Goal: Information Seeking & Learning: Learn about a topic

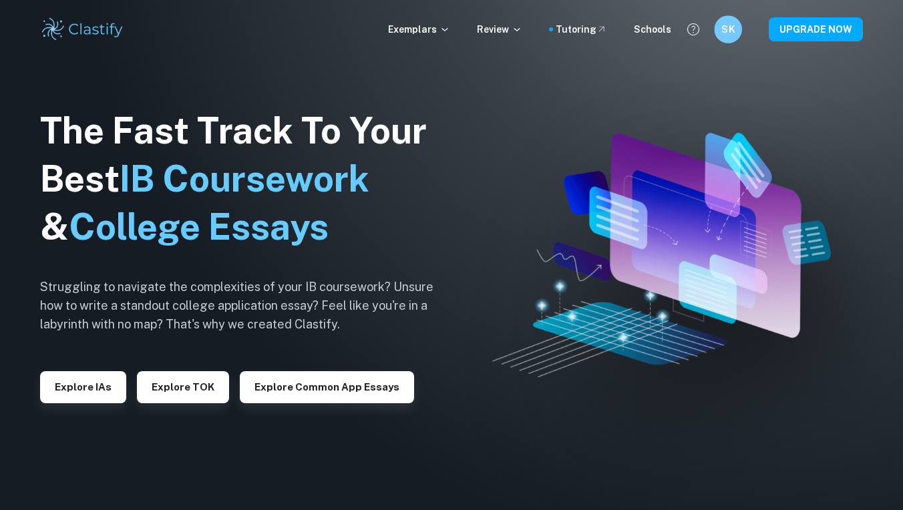
click at [726, 30] on h6 "SK" at bounding box center [728, 29] width 16 height 15
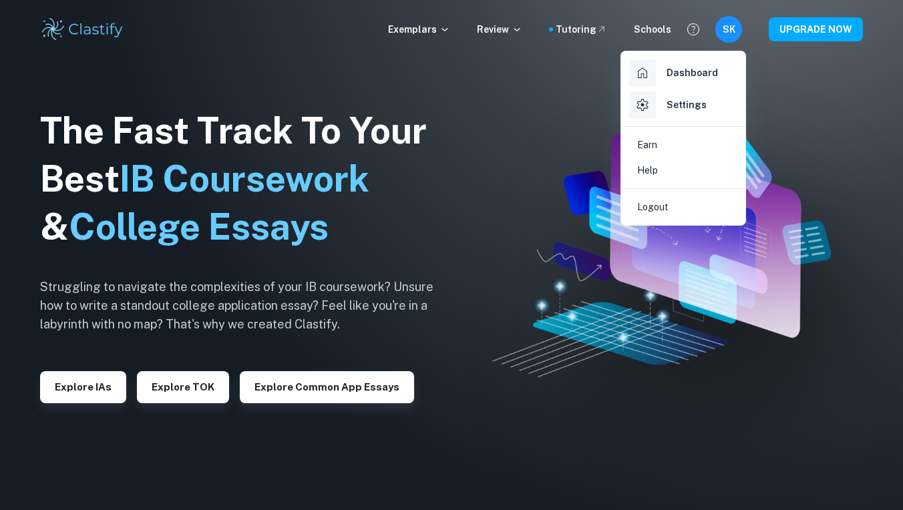
click at [734, 34] on div at bounding box center [451, 255] width 903 height 510
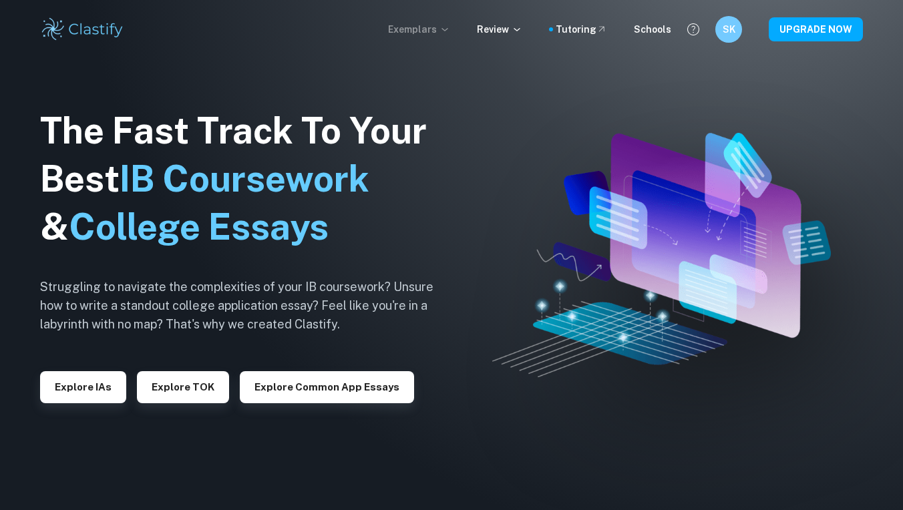
click at [436, 33] on p "Exemplars" at bounding box center [419, 29] width 62 height 15
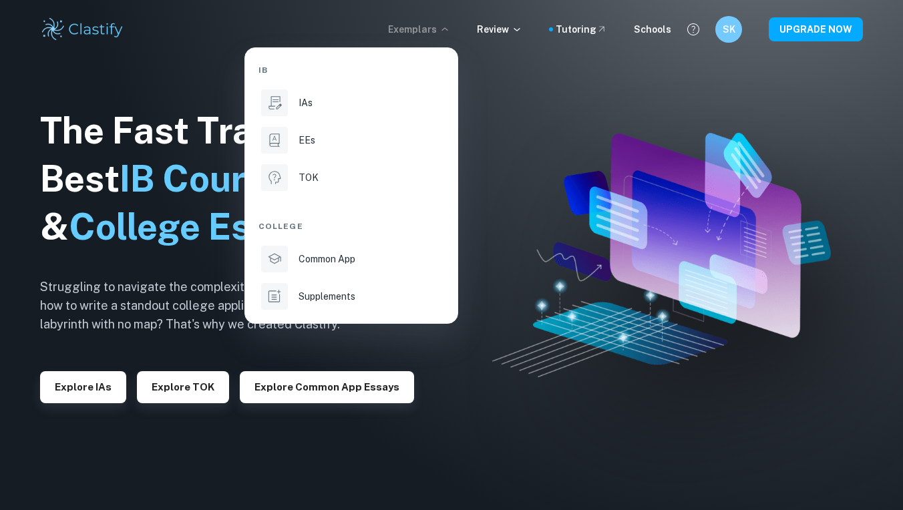
click at [502, 25] on div at bounding box center [451, 255] width 903 height 510
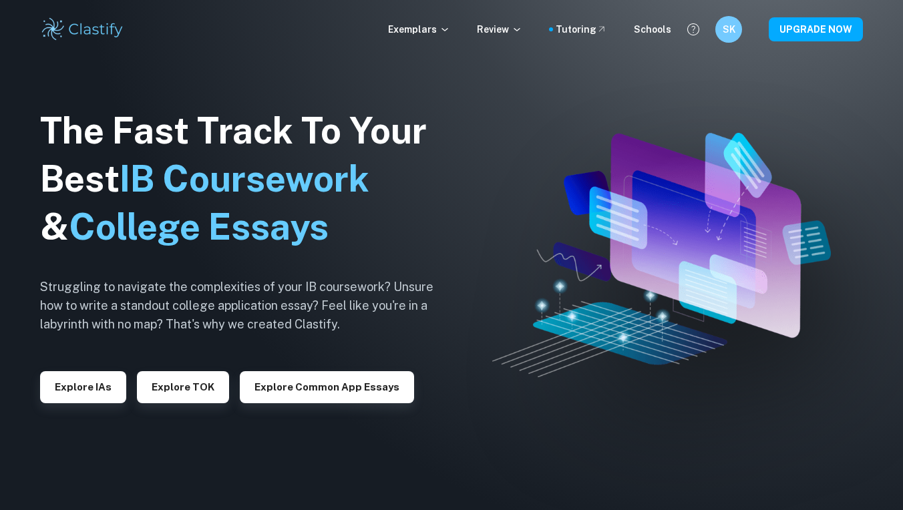
click at [515, 31] on p "Review" at bounding box center [499, 29] width 45 height 15
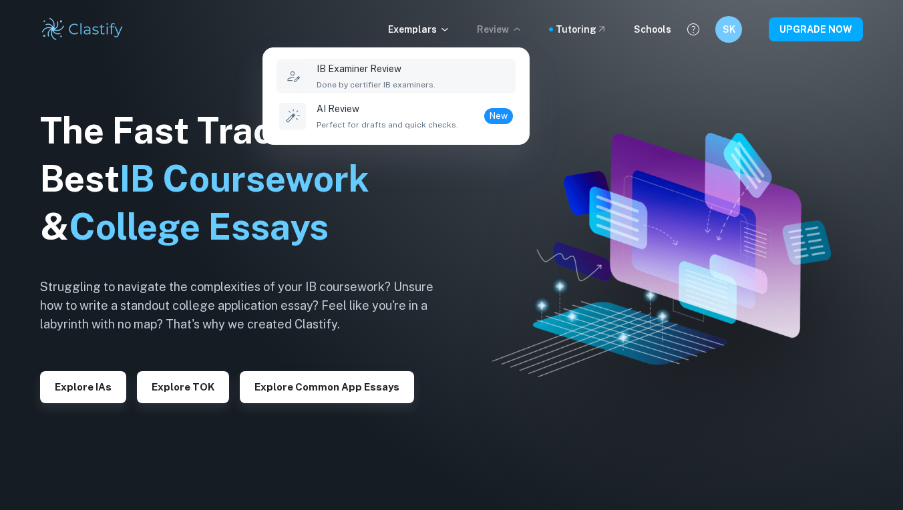
click at [461, 76] on div "IB Examiner Review Done by certifier IB examiners." at bounding box center [414, 75] width 196 height 29
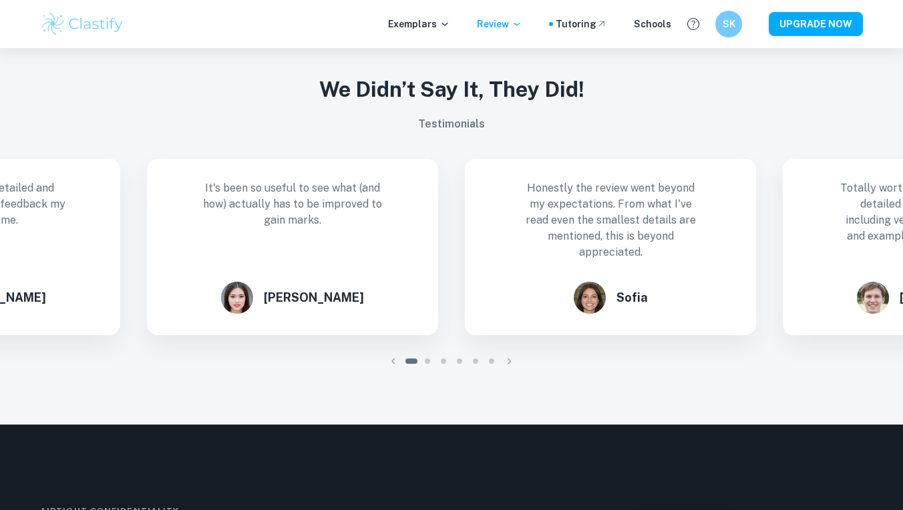
scroll to position [1257, 0]
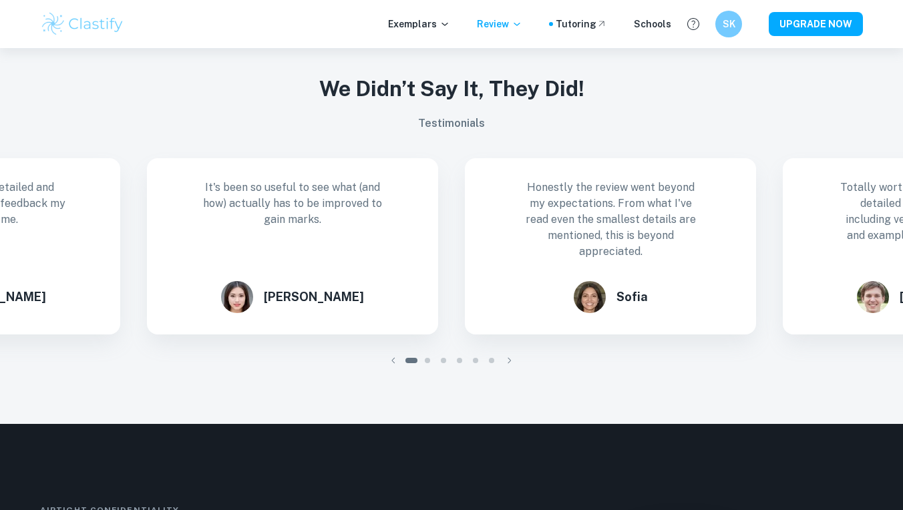
click at [102, 27] on img at bounding box center [82, 24] width 85 height 27
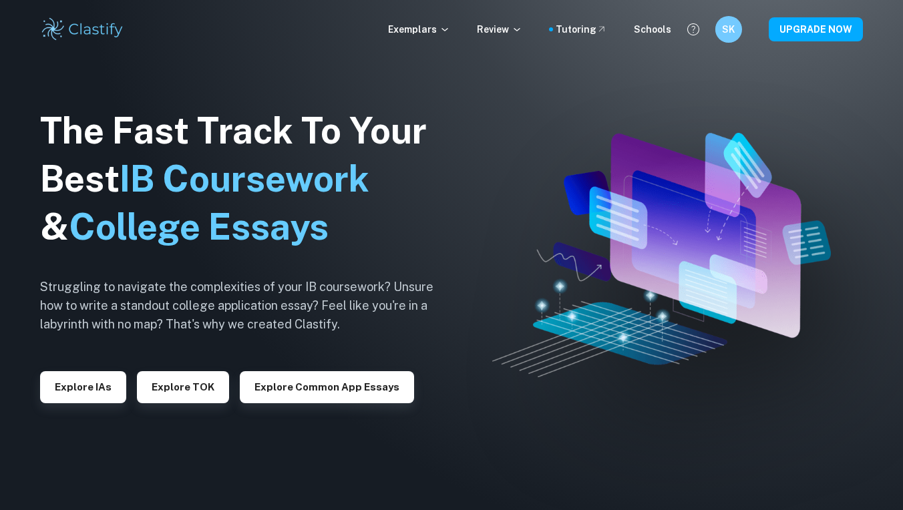
click at [735, 40] on div "SK" at bounding box center [728, 29] width 27 height 27
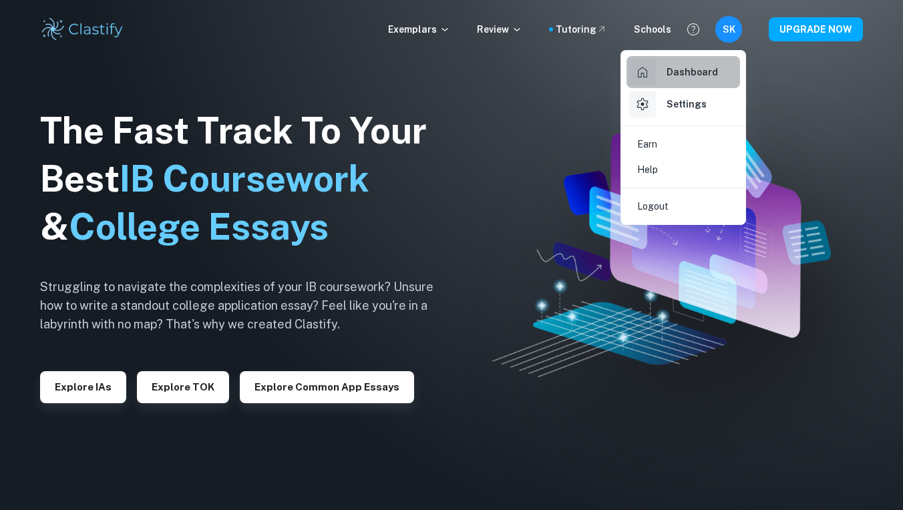
click at [680, 75] on h6 "Dashboard" at bounding box center [691, 72] width 51 height 15
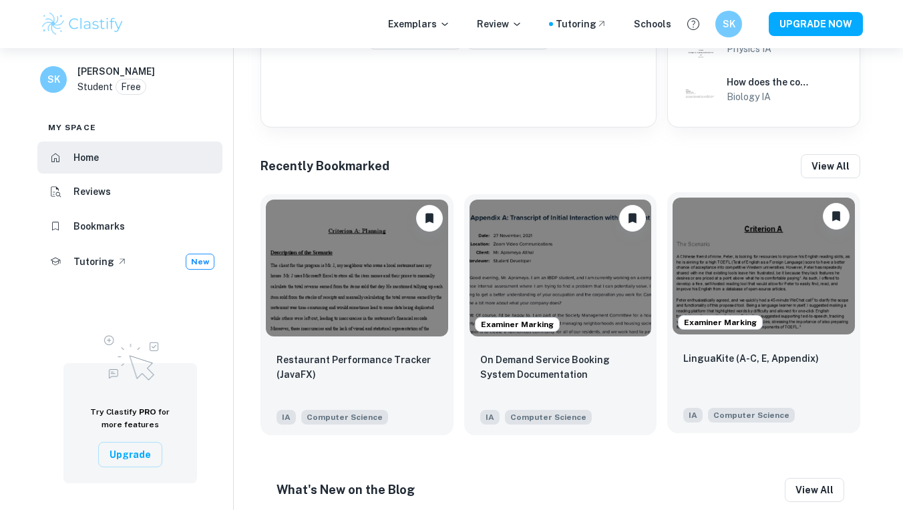
scroll to position [568, 0]
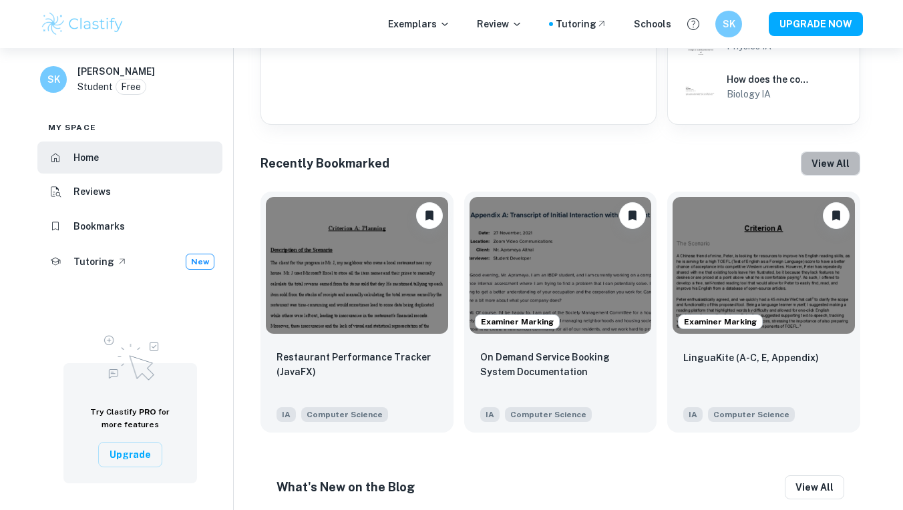
click at [839, 152] on button "View all" at bounding box center [830, 164] width 59 height 24
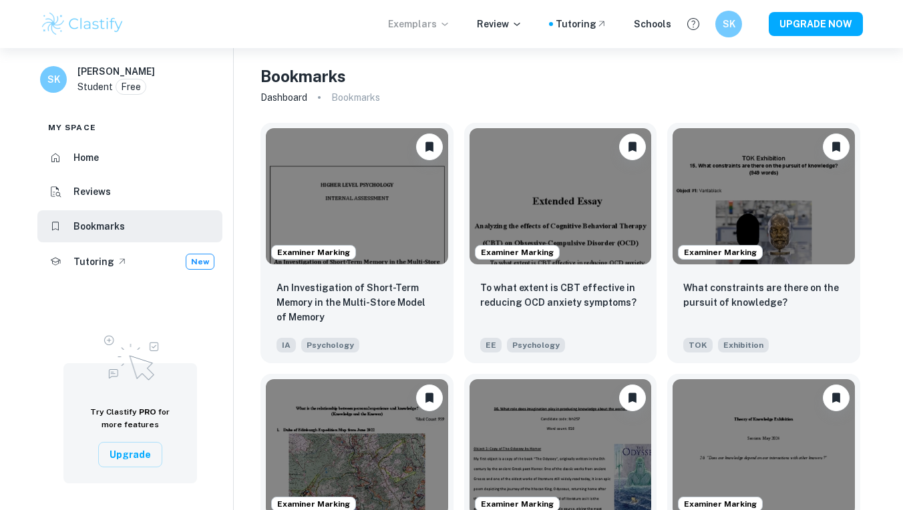
click at [416, 25] on p "Exemplars" at bounding box center [419, 24] width 62 height 15
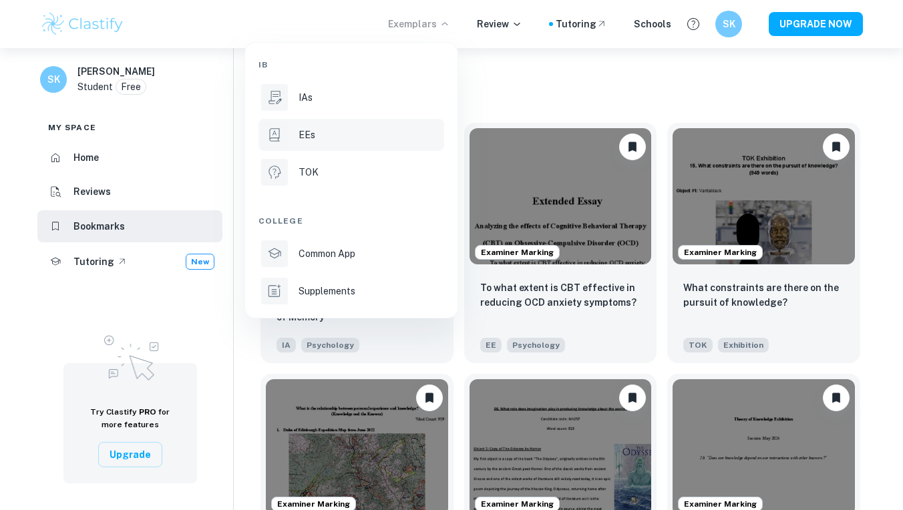
click at [318, 135] on div "EEs" at bounding box center [369, 135] width 143 height 15
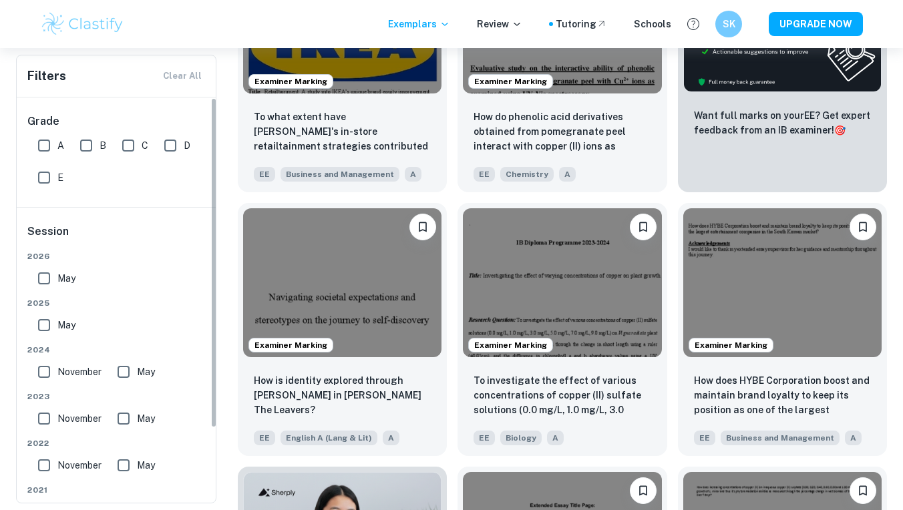
scroll to position [400, 0]
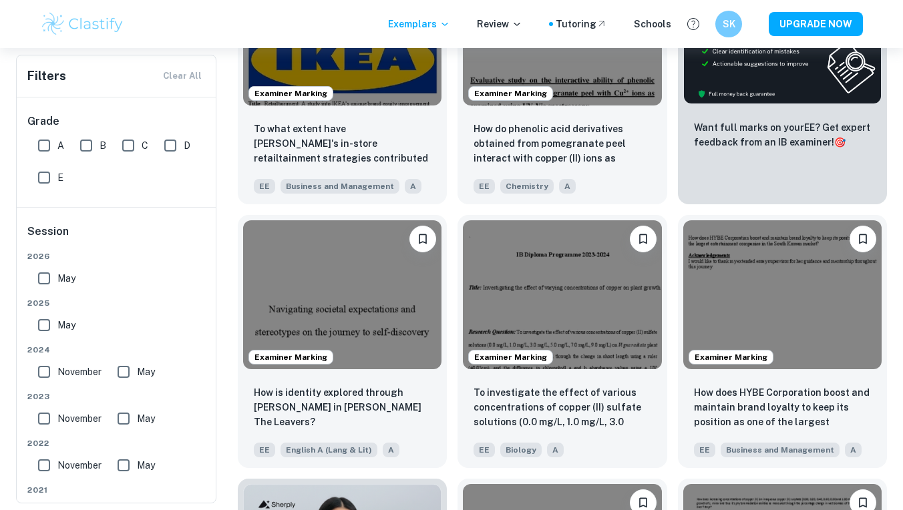
click at [49, 140] on input "A" at bounding box center [44, 145] width 27 height 27
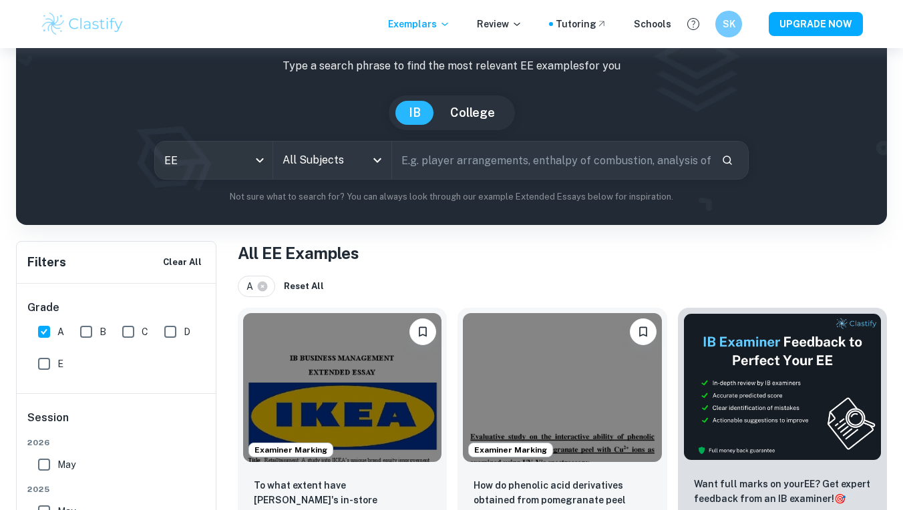
scroll to position [77, 0]
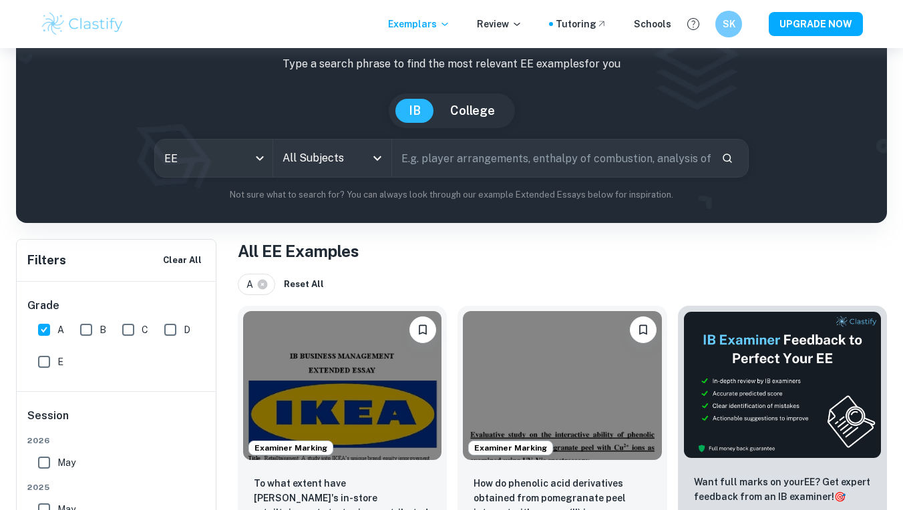
click at [49, 329] on input "A" at bounding box center [44, 329] width 27 height 27
checkbox input "false"
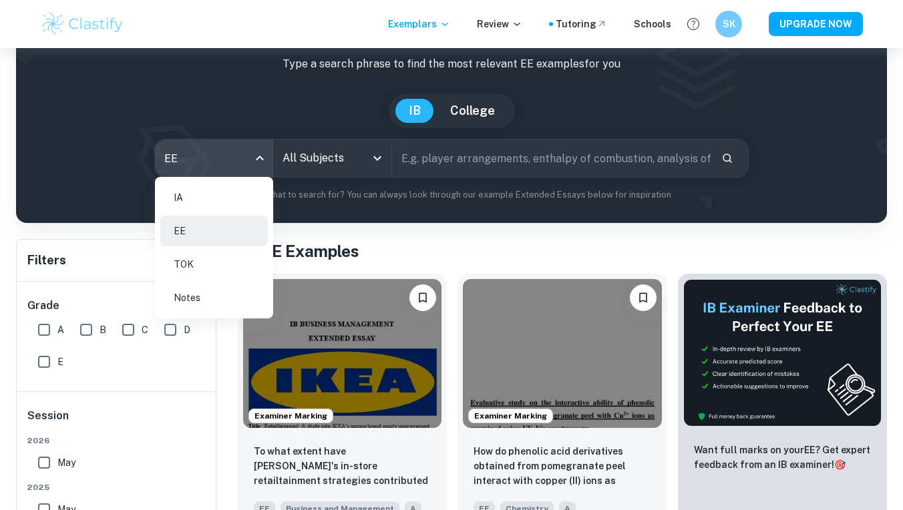
click at [254, 164] on body "We value your privacy We use cookies to enhance your browsing experience, serve…" at bounding box center [451, 226] width 903 height 510
click at [349, 176] on div at bounding box center [451, 255] width 903 height 510
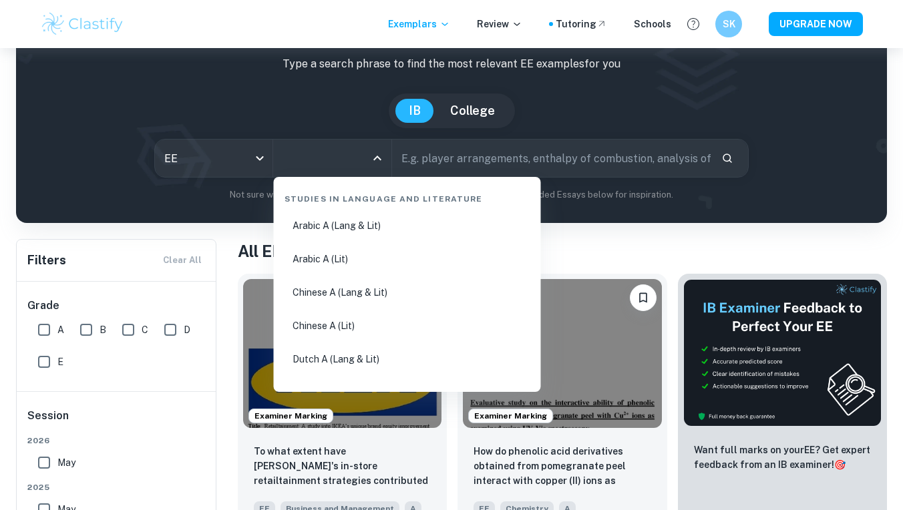
click at [349, 170] on input "All Subjects" at bounding box center [322, 158] width 86 height 25
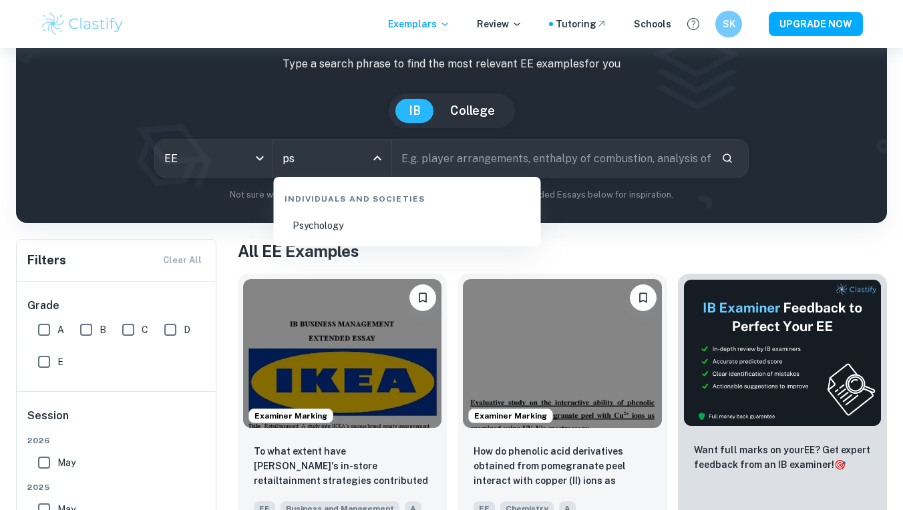
click at [338, 224] on li "Psychology" at bounding box center [407, 225] width 256 height 31
type input "Psychology"
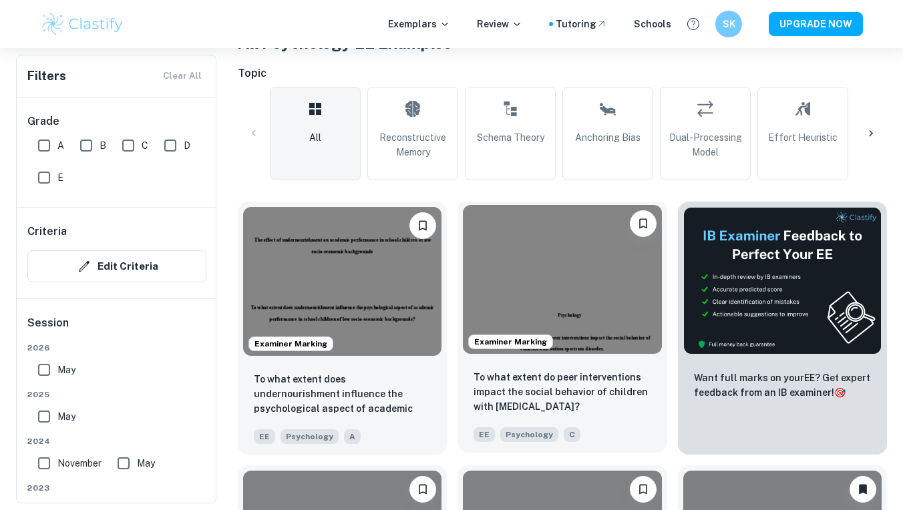
scroll to position [289, 0]
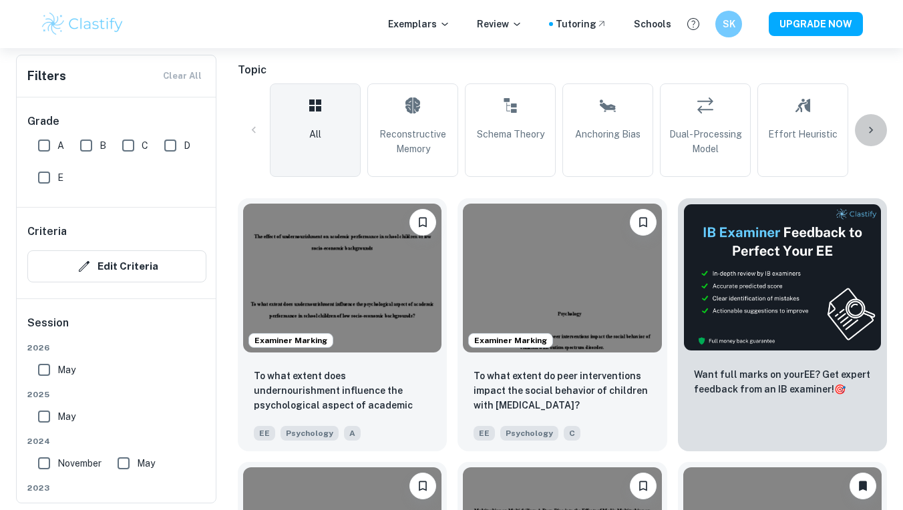
click at [867, 128] on icon at bounding box center [870, 130] width 13 height 13
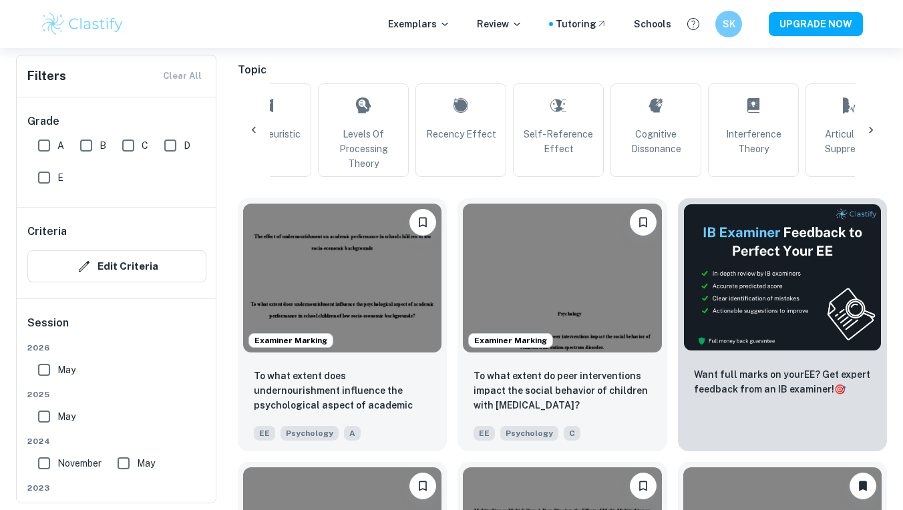
scroll to position [0, 537]
click at [875, 130] on icon at bounding box center [870, 130] width 13 height 13
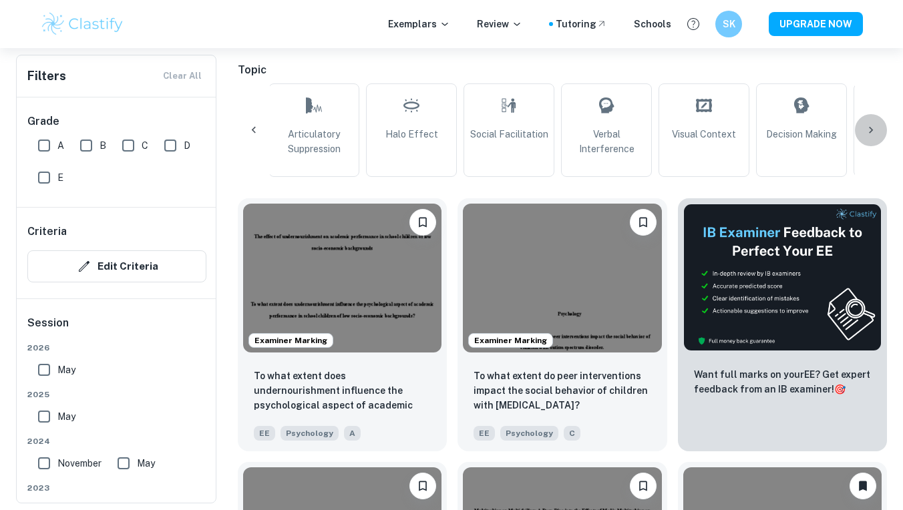
click at [875, 130] on icon at bounding box center [870, 130] width 13 height 13
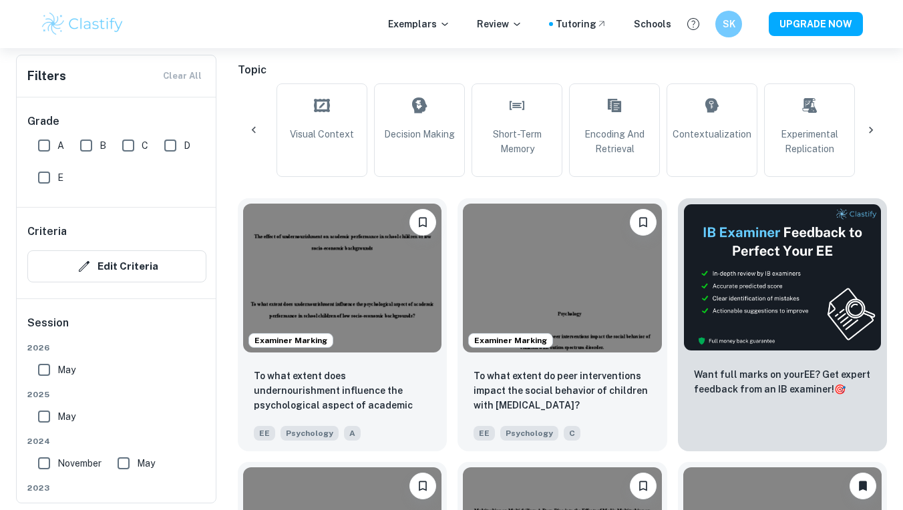
scroll to position [0, 1455]
click at [875, 130] on div "All Reconstructive Memory Schema Theory Anchoring Bias Dual-Processing Model Ef…" at bounding box center [562, 129] width 649 height 93
click at [872, 130] on div "All Reconstructive Memory Schema Theory Anchoring Bias Dual-Processing Model Ef…" at bounding box center [562, 129] width 649 height 93
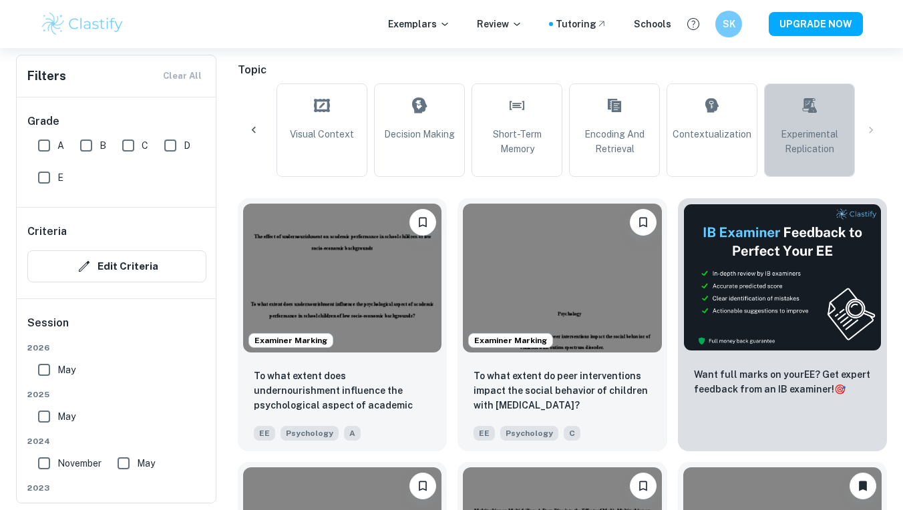
click at [808, 126] on link "Experimental Replication" at bounding box center [809, 129] width 91 height 93
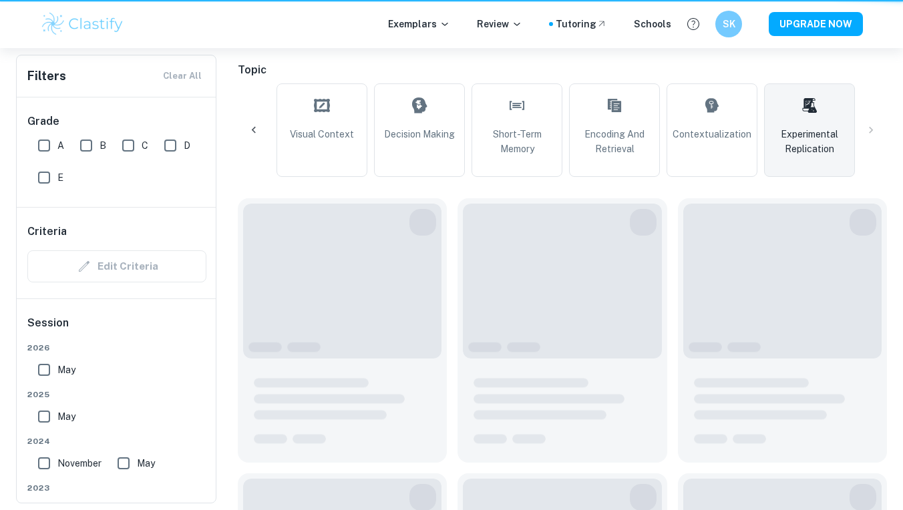
type input "Experimental Replication"
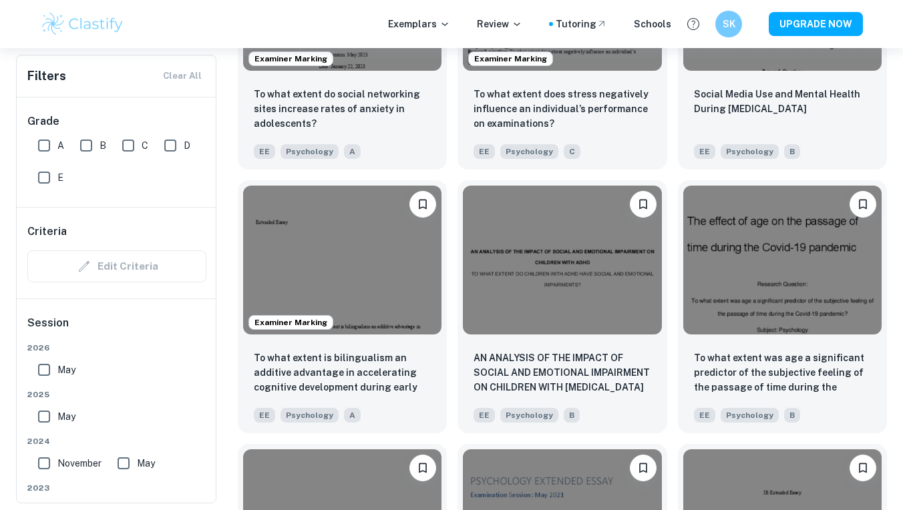
scroll to position [4205, 0]
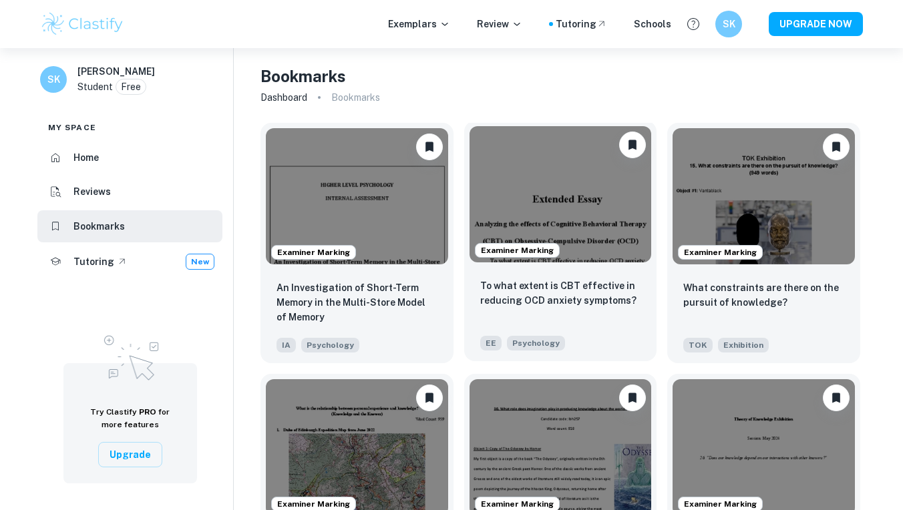
click at [596, 230] on img at bounding box center [560, 194] width 182 height 136
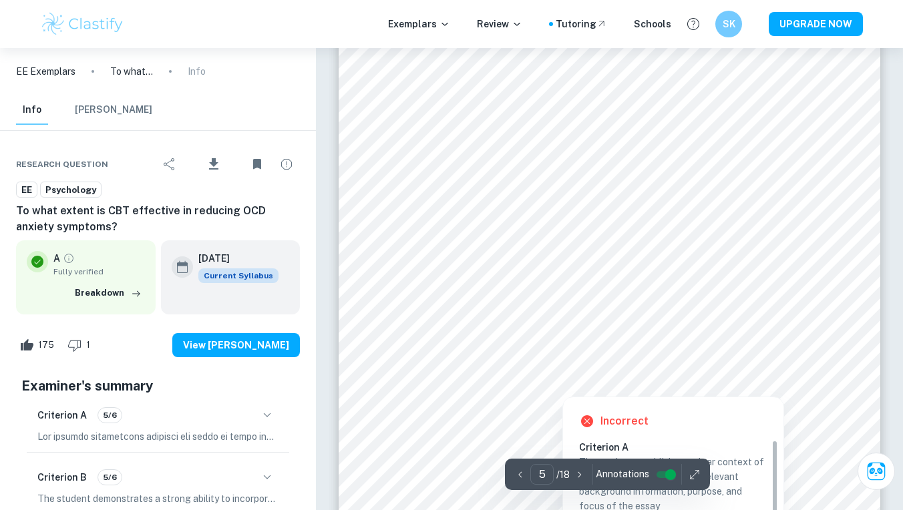
scroll to position [3157, 0]
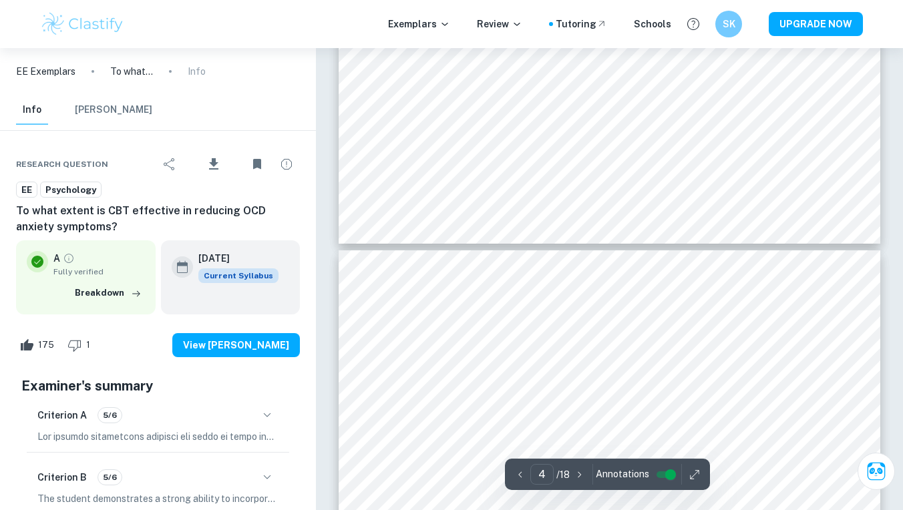
type input "3"
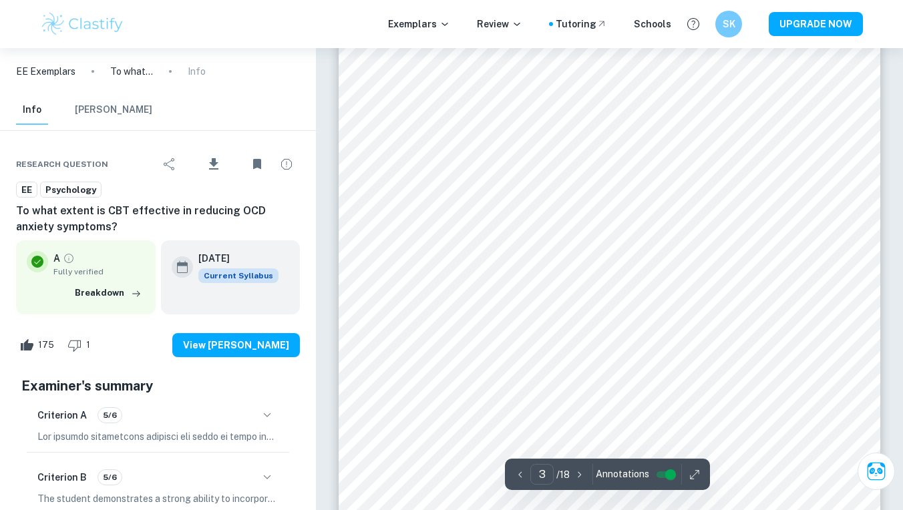
scroll to position [1646, 0]
click at [216, 158] on icon "Download" at bounding box center [213, 163] width 9 height 11
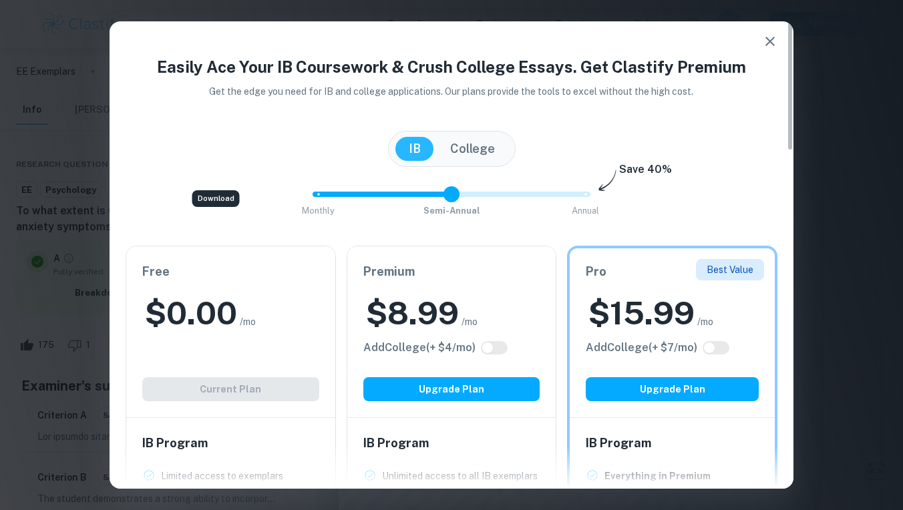
drag, startPoint x: 587, startPoint y: 197, endPoint x: 449, endPoint y: 187, distance: 137.9
click at [449, 187] on span at bounding box center [451, 194] width 16 height 16
type input "0"
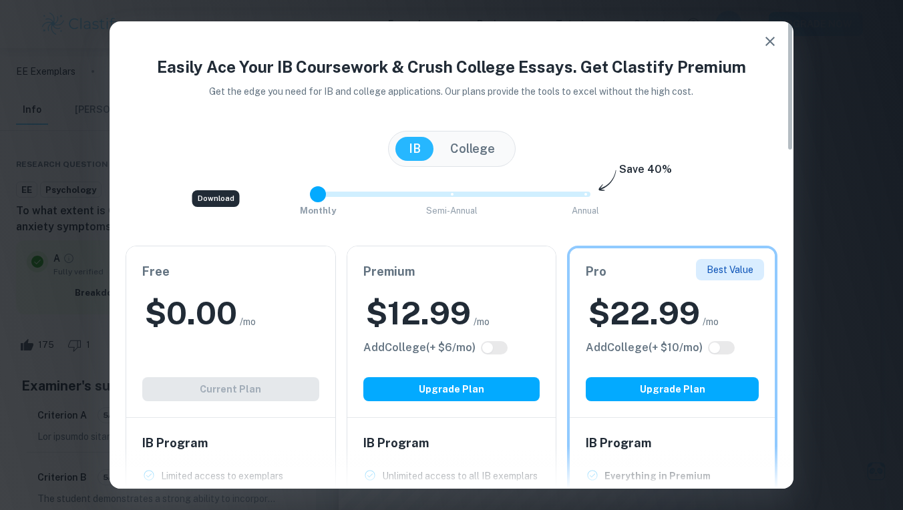
drag, startPoint x: 449, startPoint y: 191, endPoint x: 298, endPoint y: 188, distance: 150.9
click at [298, 188] on div "Monthly Semi-Annual Annual Save 40%" at bounding box center [452, 201] width 652 height 36
click at [229, 326] on h2 "$ 0.00" at bounding box center [191, 313] width 92 height 43
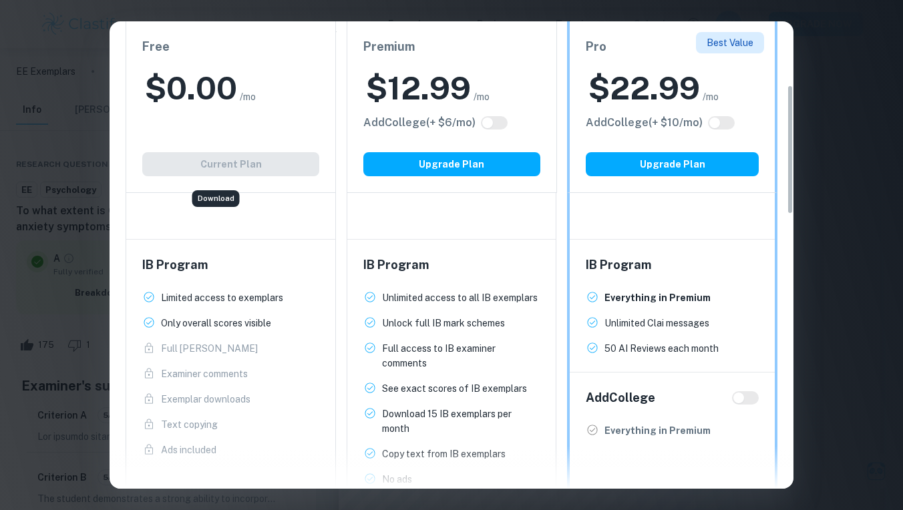
scroll to position [280, 0]
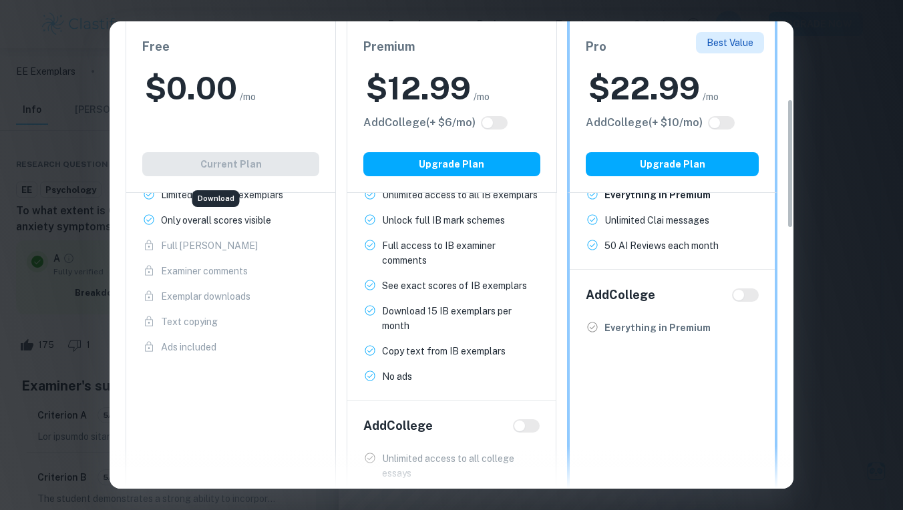
click at [214, 165] on div "Free $ 0.00 /mo Add College (+ $ 2 /mo) Current Plan" at bounding box center [231, 107] width 210 height 172
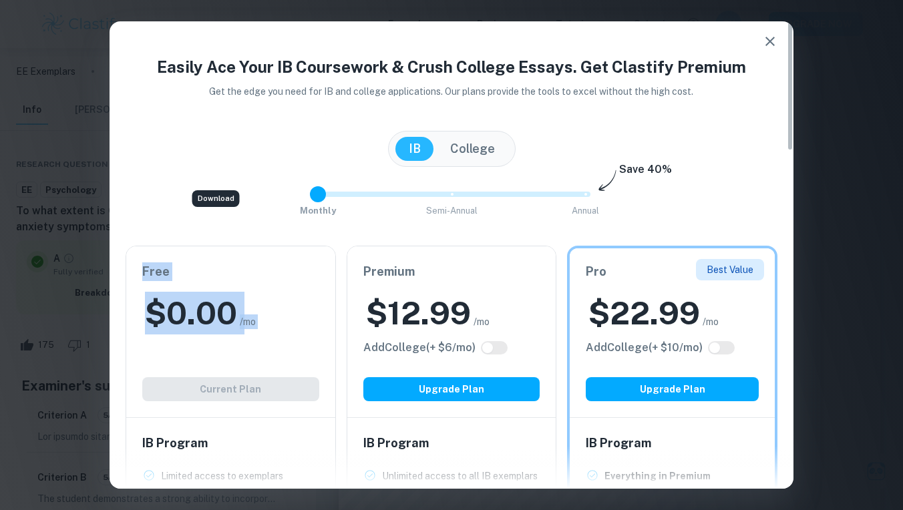
scroll to position [0, 0]
click at [776, 36] on icon "button" at bounding box center [770, 41] width 16 height 16
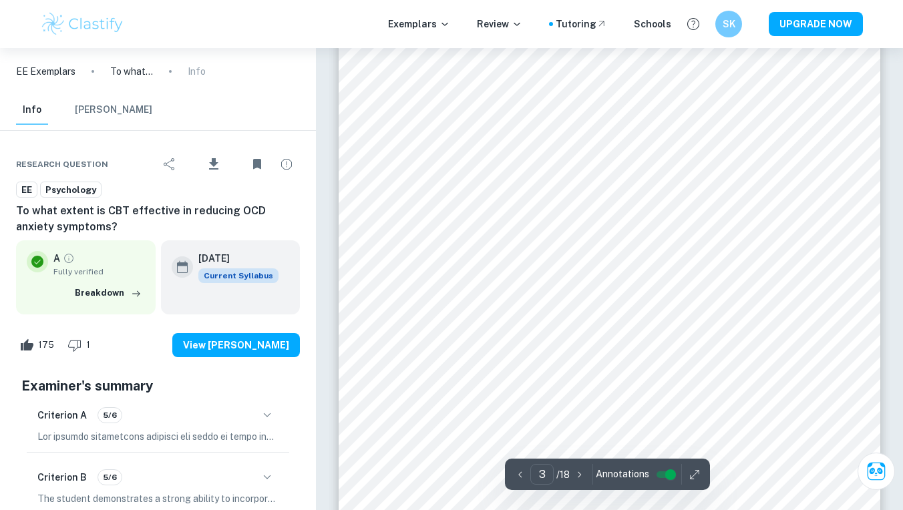
scroll to position [1242, 1]
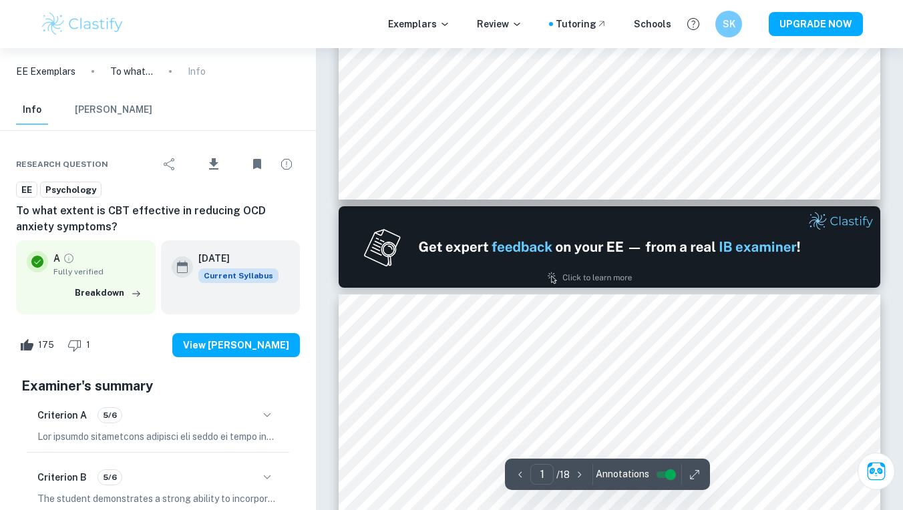
type input "2"
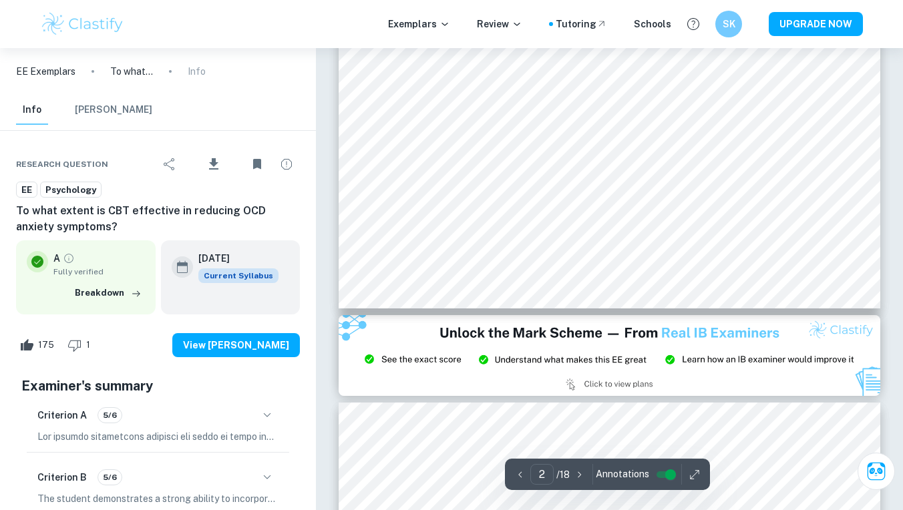
scroll to position [1298, 0]
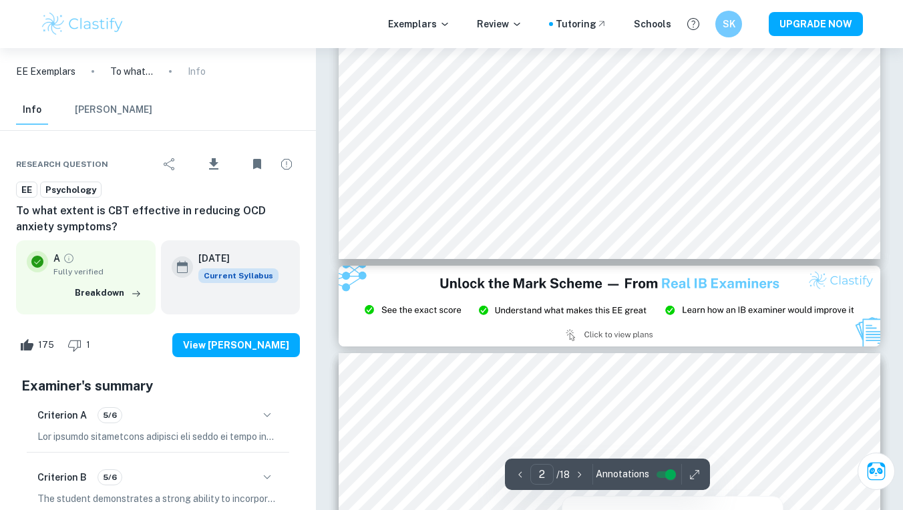
click at [691, 478] on icon "button" at bounding box center [694, 474] width 13 height 13
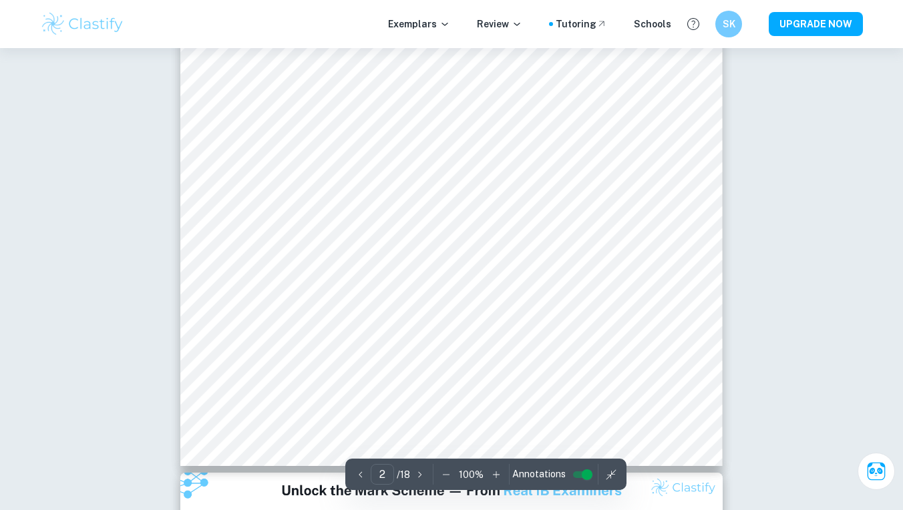
type input "1"
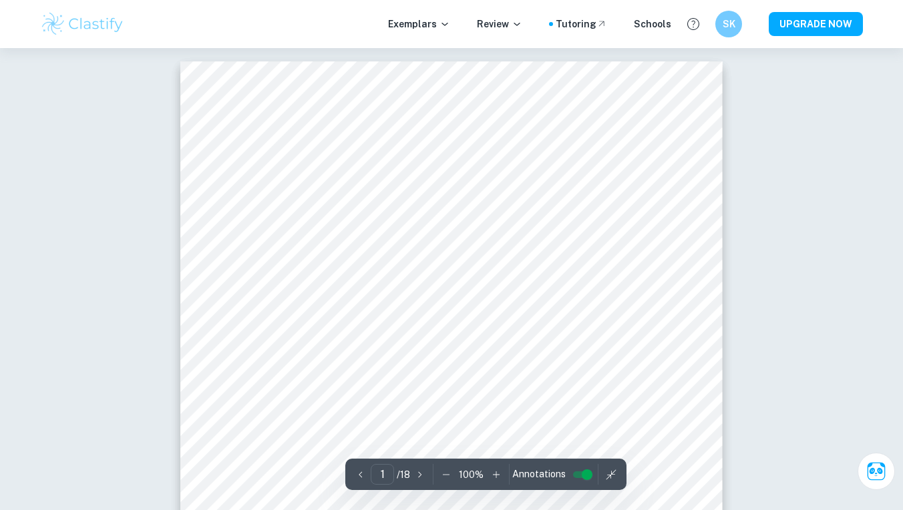
scroll to position [0, 0]
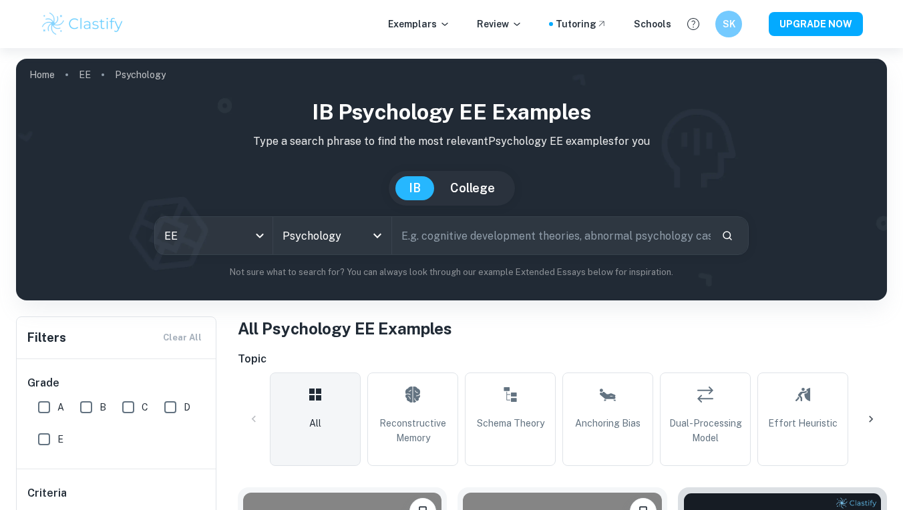
scroll to position [289, 0]
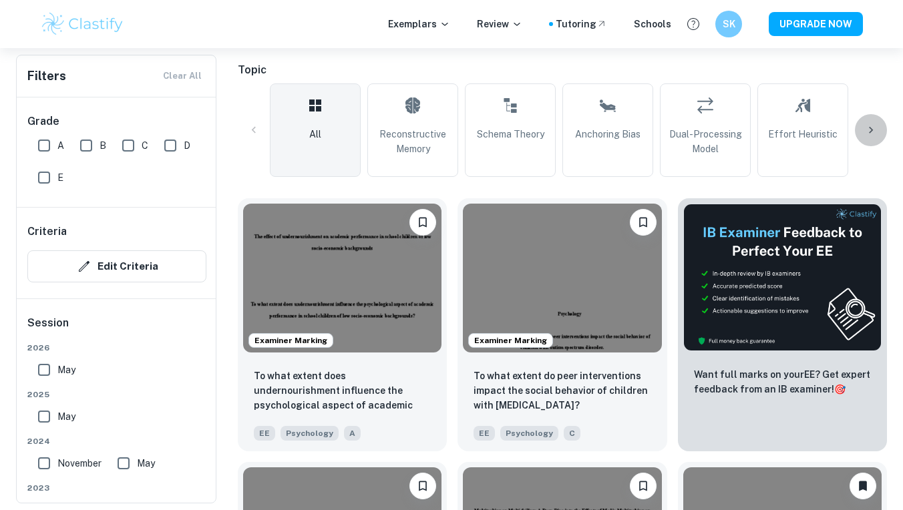
click at [863, 126] on div at bounding box center [871, 130] width 32 height 32
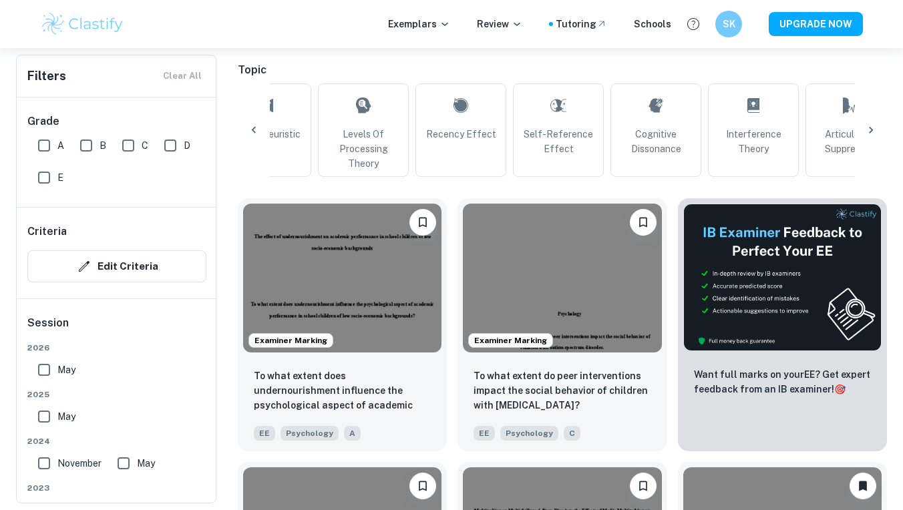
scroll to position [0, 537]
click at [864, 117] on div at bounding box center [871, 130] width 32 height 32
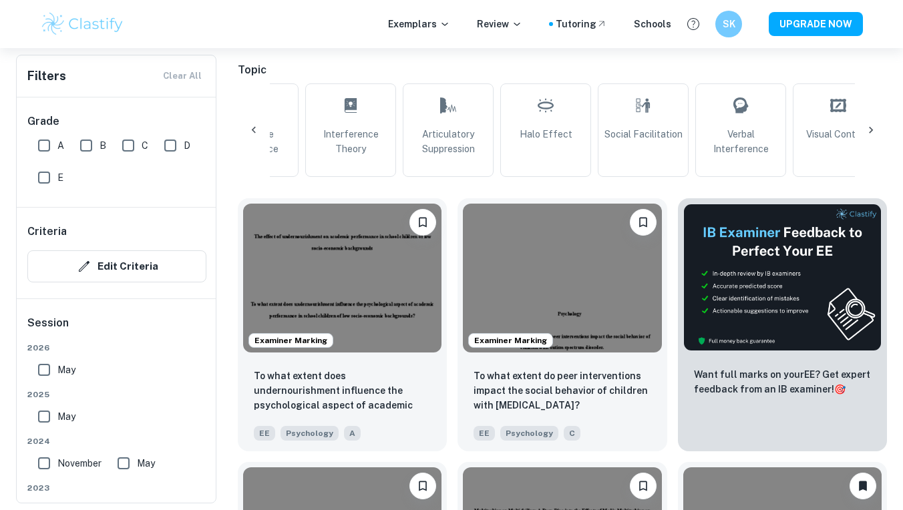
scroll to position [0, 1074]
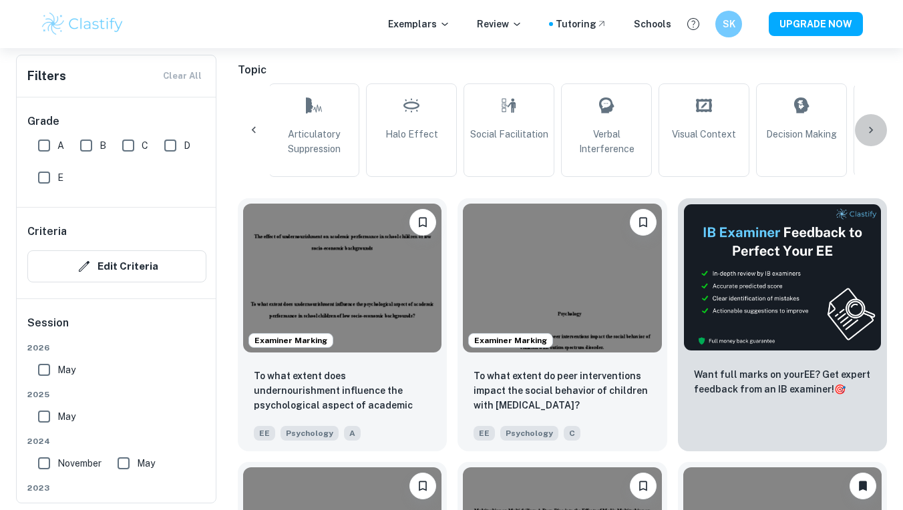
click at [865, 117] on div at bounding box center [871, 130] width 32 height 32
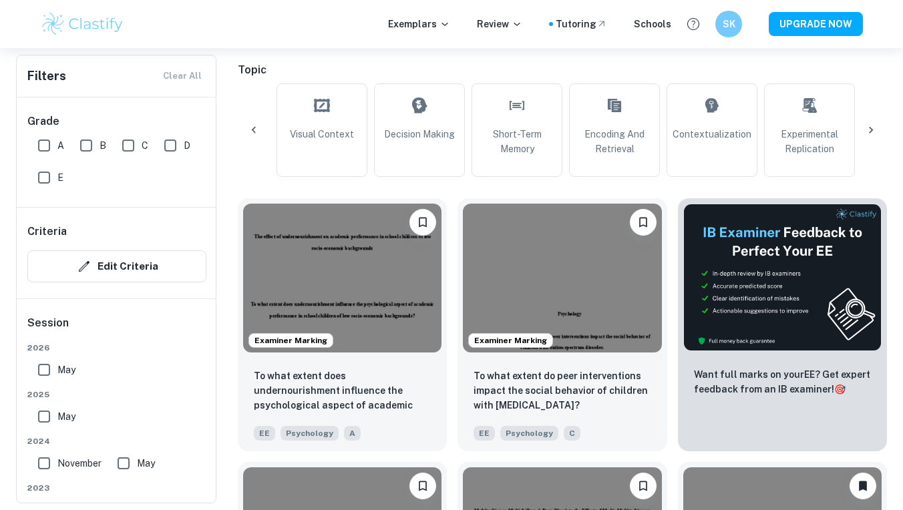
scroll to position [0, 1455]
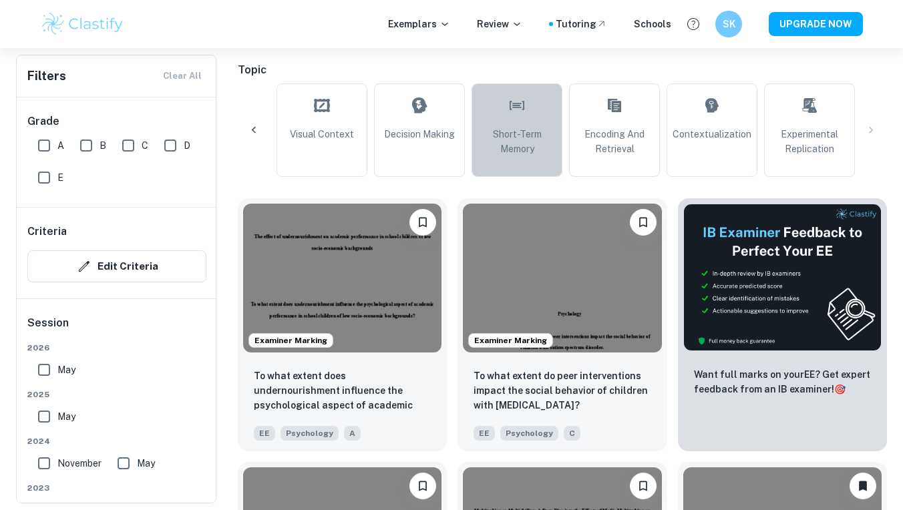
click at [533, 105] on link "Short-Term Memory" at bounding box center [516, 129] width 91 height 93
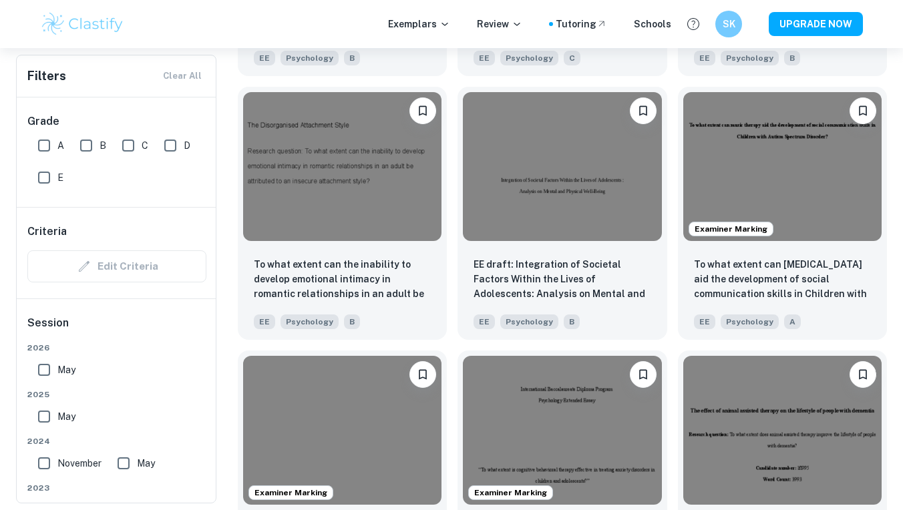
scroll to position [2774, 0]
